Goal: Check status

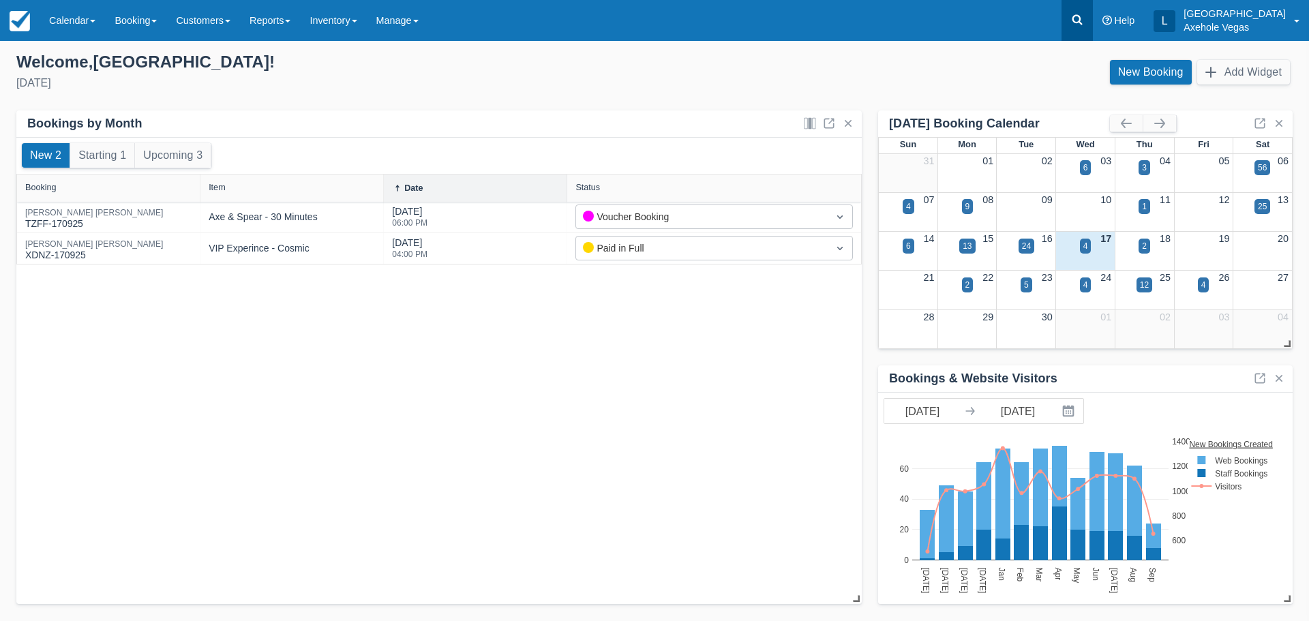
click at [1084, 23] on icon at bounding box center [1078, 20] width 14 height 14
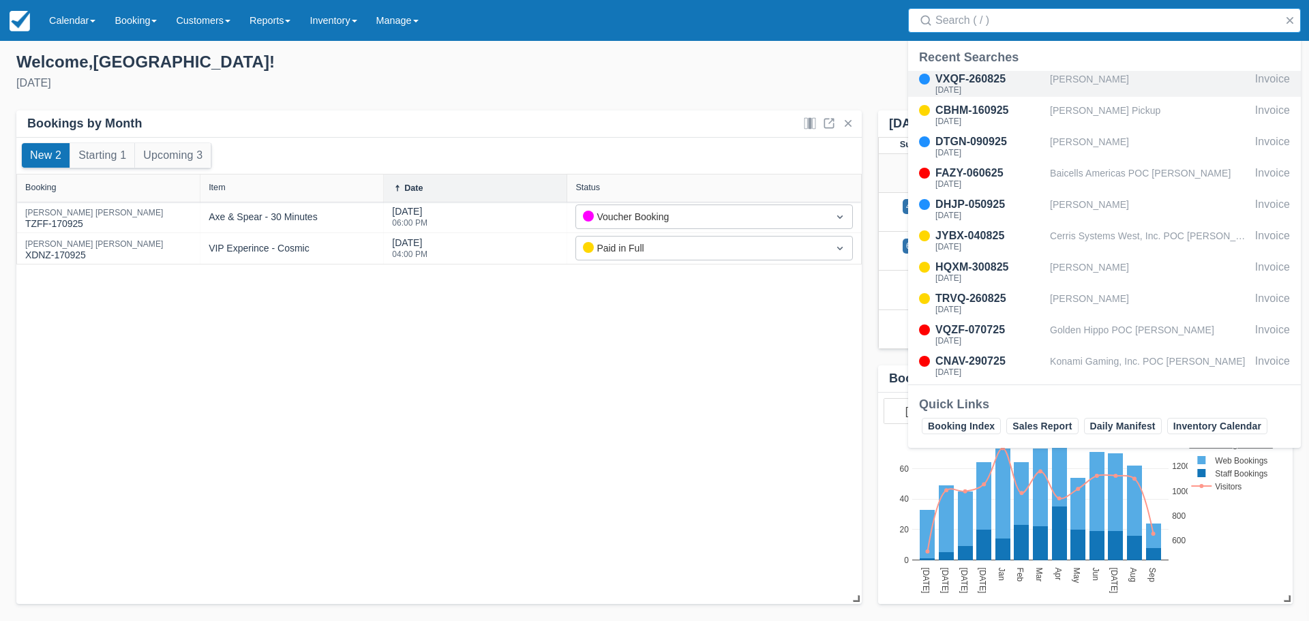
click at [1028, 80] on div "VXQF-260825" at bounding box center [990, 79] width 109 height 16
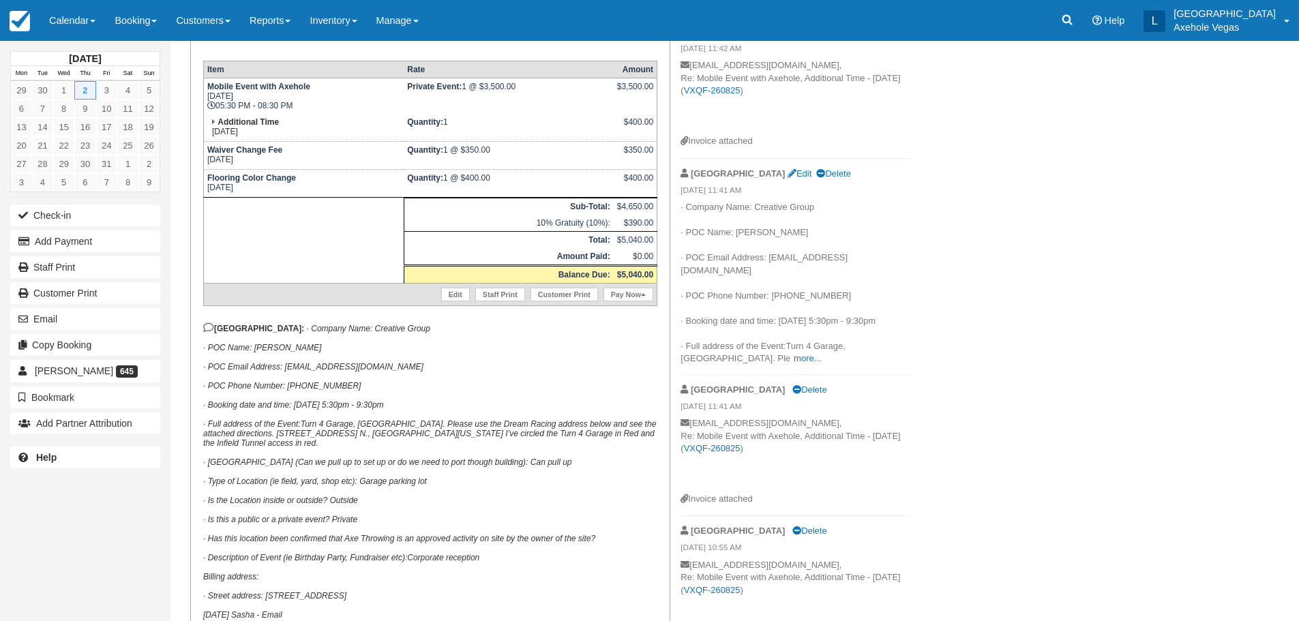
scroll to position [418, 0]
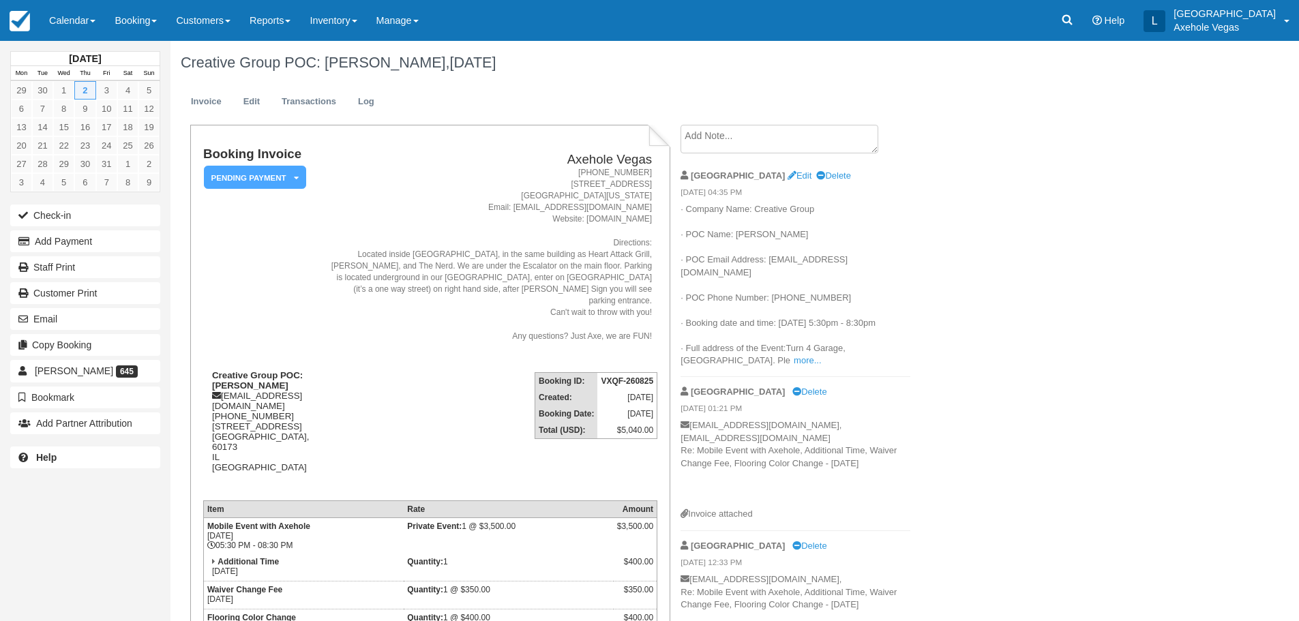
scroll to position [367, 0]
